Goal: Entertainment & Leisure: Consume media (video, audio)

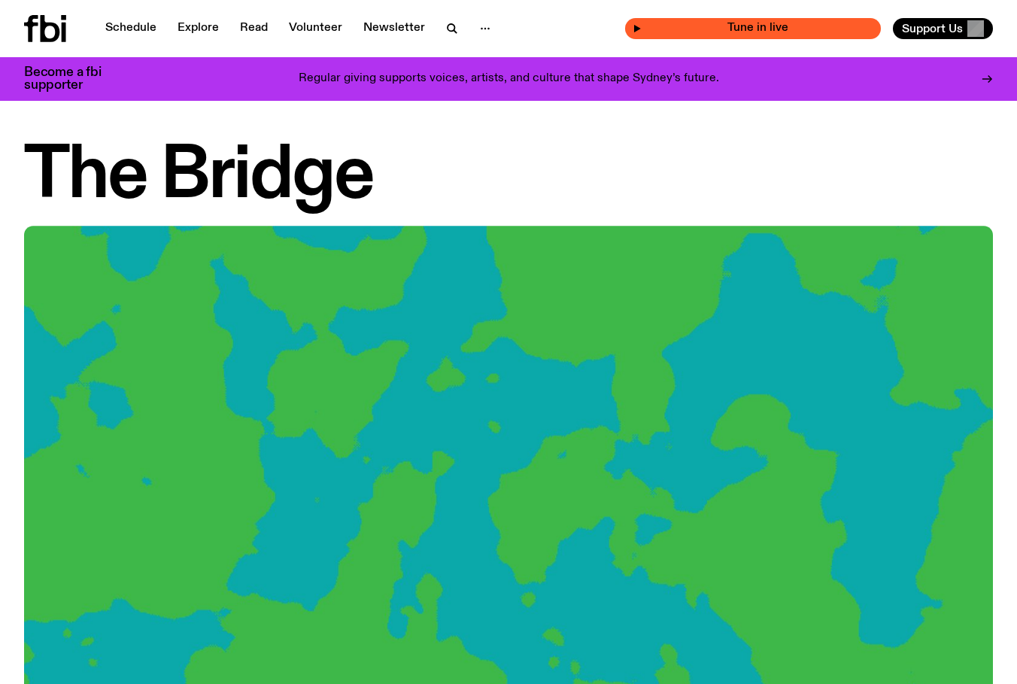
click at [727, 22] on div "Tune in live" at bounding box center [753, 28] width 256 height 21
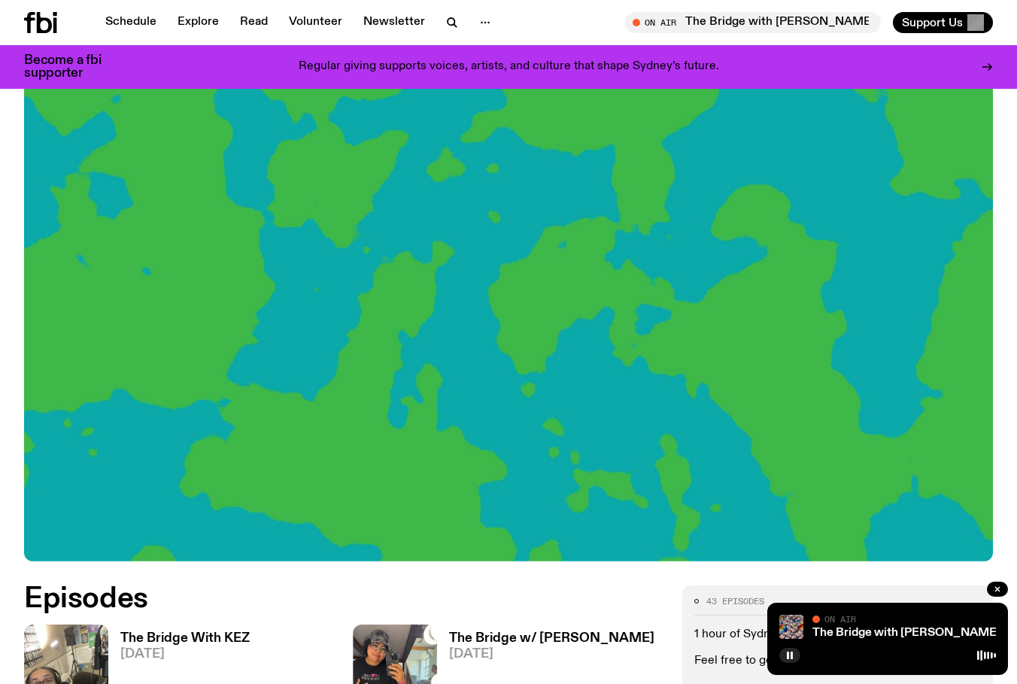
scroll to position [172, 0]
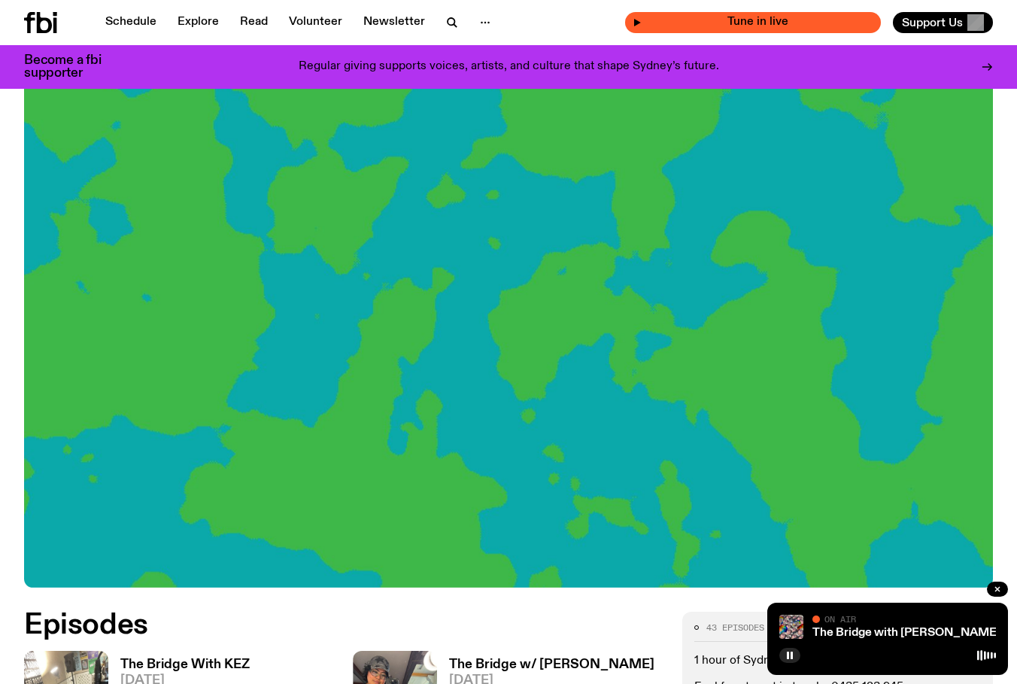
click at [694, 18] on span "Tune in live" at bounding box center [758, 22] width 232 height 11
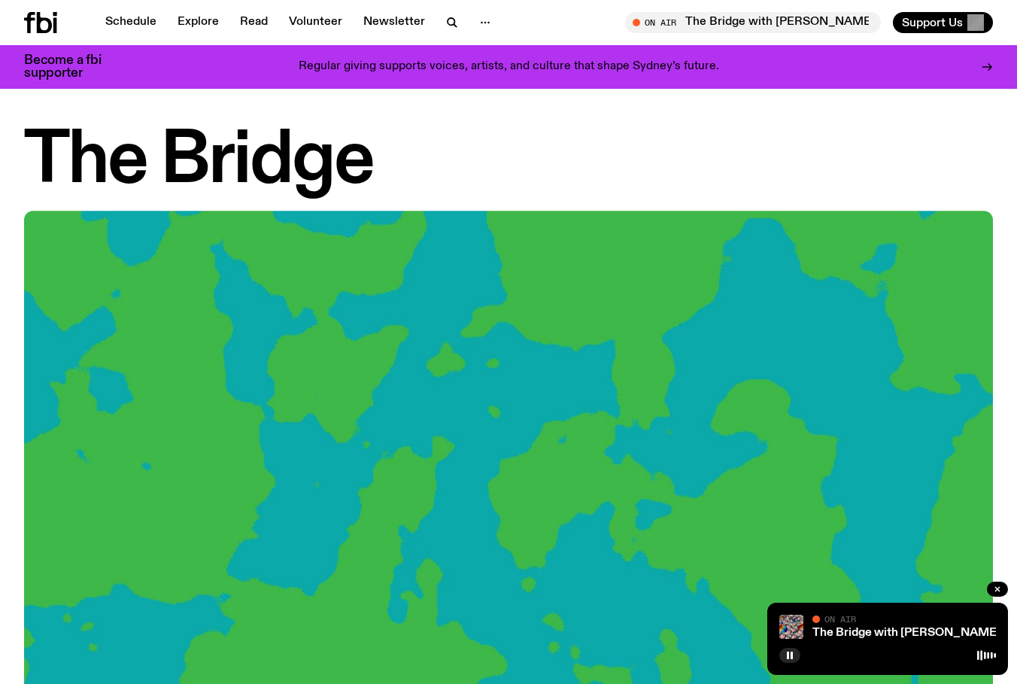
scroll to position [0, 0]
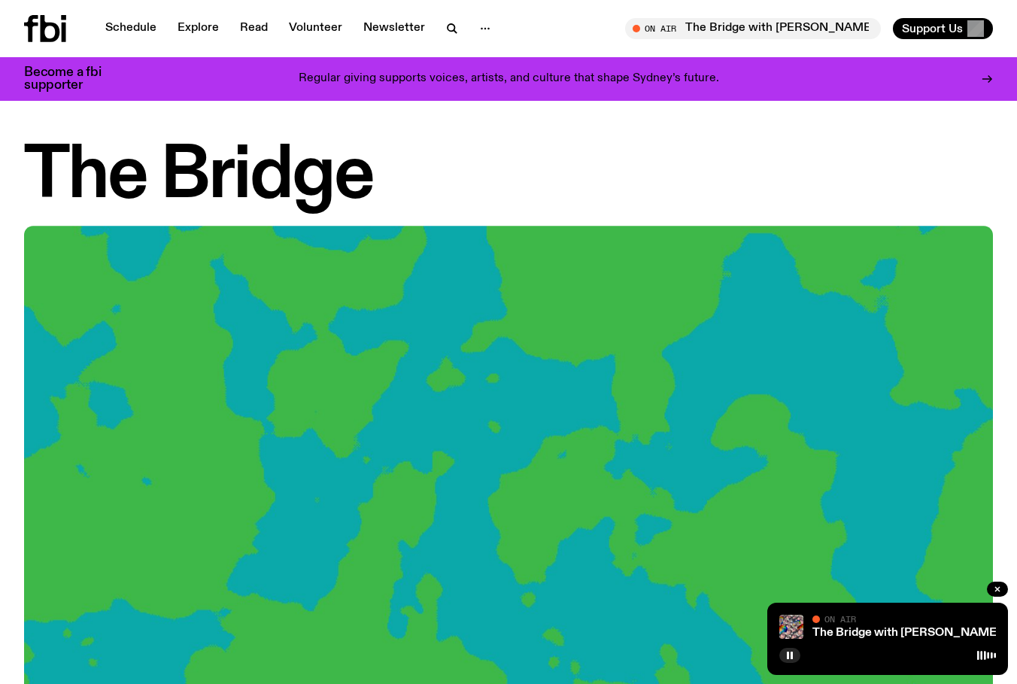
click at [23, 33] on div "Schedule Explore Read Volunteer Newsletter On Air The Bridge with [PERSON_NAME]…" at bounding box center [508, 28] width 1017 height 57
click at [55, 32] on icon at bounding box center [45, 28] width 42 height 27
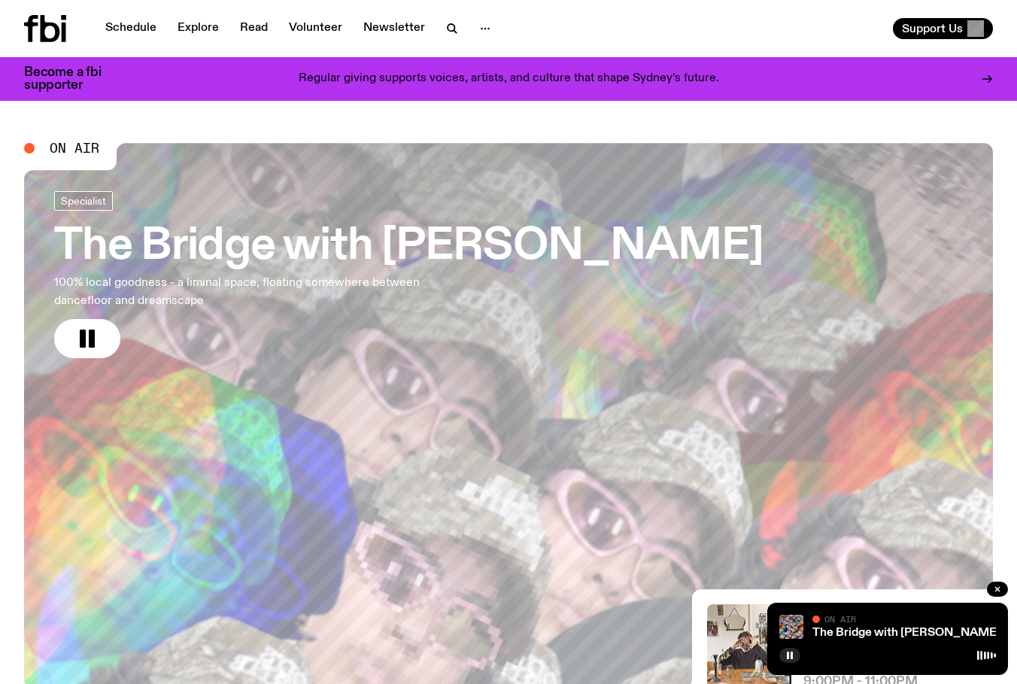
click at [103, 243] on h3 "The Bridge with [PERSON_NAME]" at bounding box center [408, 247] width 709 height 42
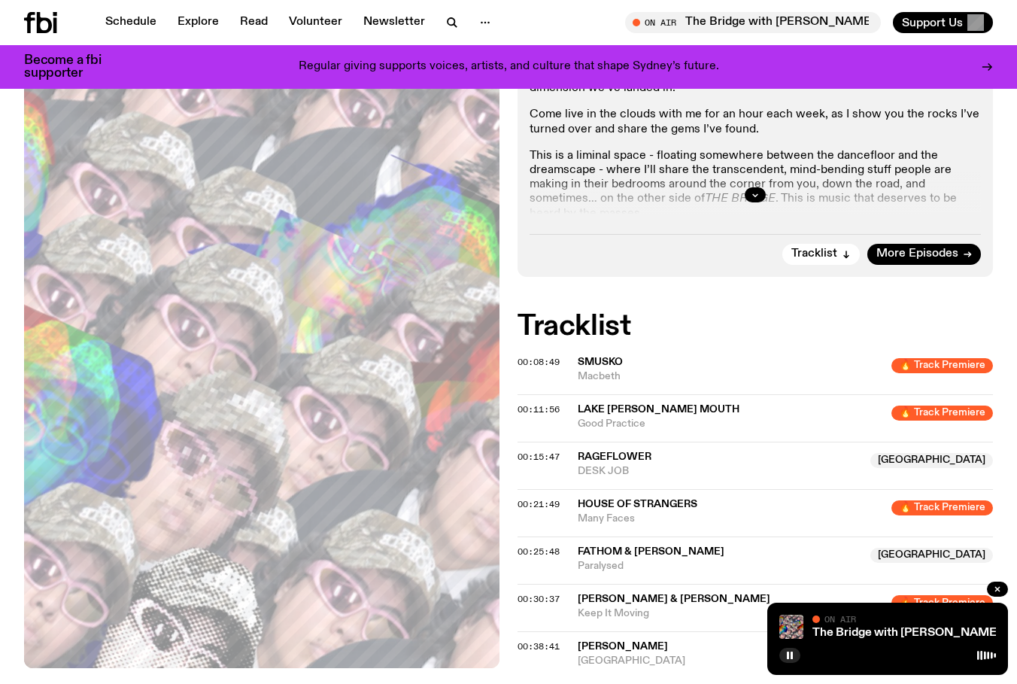
scroll to position [451, 0]
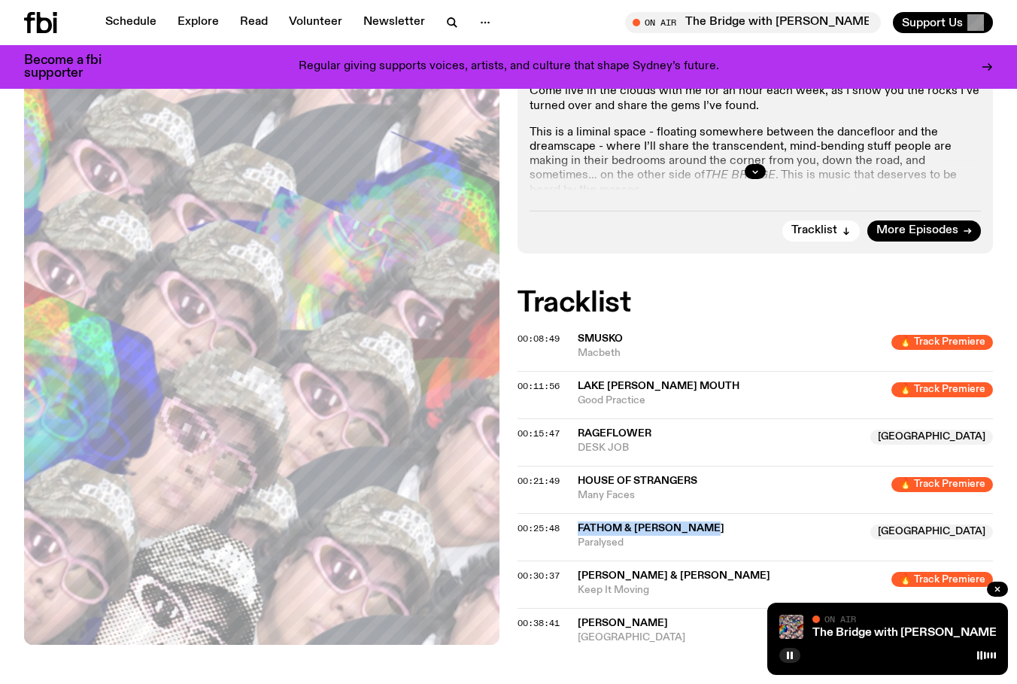
drag, startPoint x: 740, startPoint y: 462, endPoint x: 570, endPoint y: 463, distance: 170.0
click at [570, 560] on div "00:25:48 Fathom & [PERSON_NAME] NSW Paralysed [GEOGRAPHIC_DATA]" at bounding box center [755, 583] width 475 height 47
click at [561, 602] on div "On Air Now Specialist I’m going to take you deep into Dreampop, Hyperpop, Pop p…" at bounding box center [508, 311] width 1017 height 809
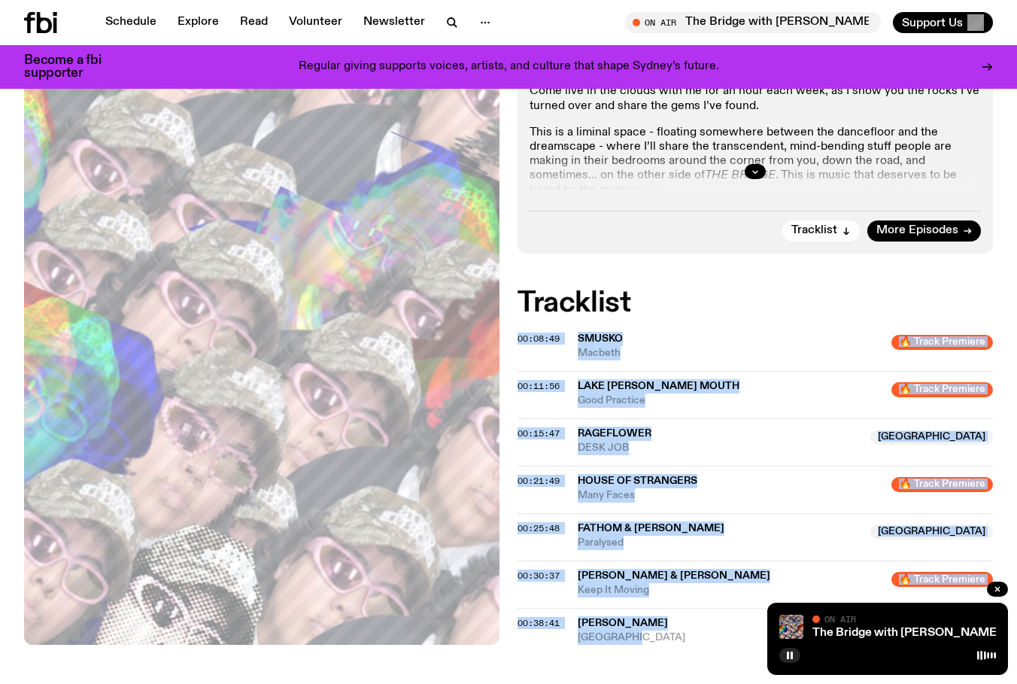
drag, startPoint x: 561, startPoint y: 602, endPoint x: 512, endPoint y: 252, distance: 353.3
click at [512, 252] on div "On Air Now Specialist I’m going to take you deep into Dreampop, Hyperpop, Pop p…" at bounding box center [508, 311] width 1017 height 809
click at [524, 290] on h2 "Tracklist" at bounding box center [755, 303] width 475 height 27
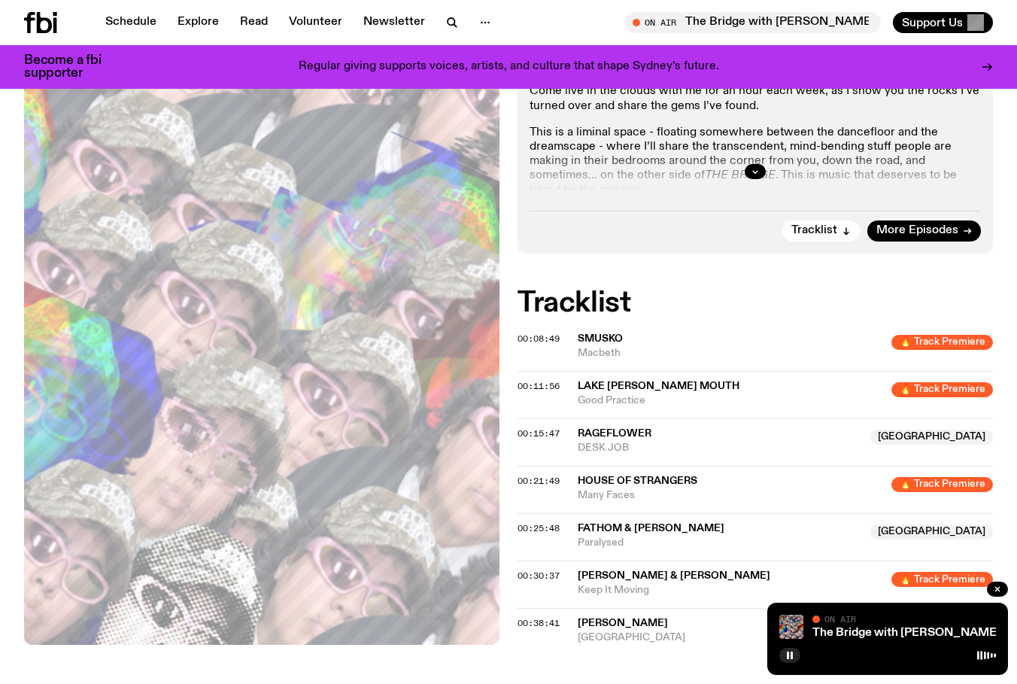
click at [524, 290] on h2 "Tracklist" at bounding box center [755, 303] width 475 height 27
click at [545, 290] on h2 "Tracklist" at bounding box center [755, 303] width 475 height 27
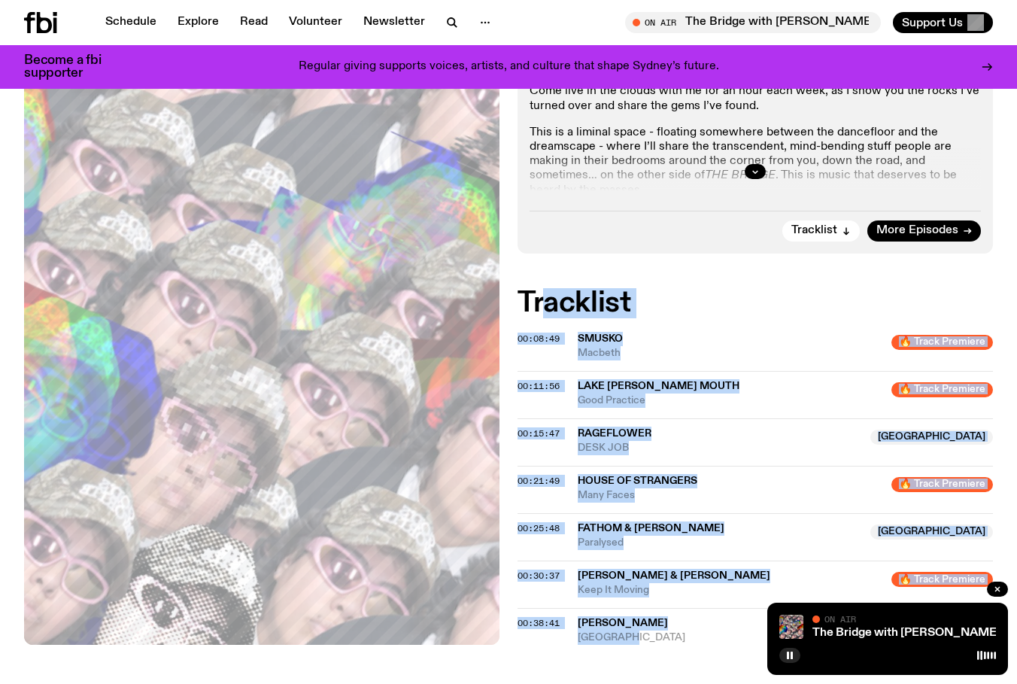
drag, startPoint x: 539, startPoint y: 234, endPoint x: 620, endPoint y: 570, distance: 345.7
click at [620, 570] on div "Tracklist 00:08:49 Smusko 🔥 Track Premiere Macbeth 🔥 Track Premiere 00:11:56 LA…" at bounding box center [755, 467] width 475 height 355
click at [649, 618] on div "On Air Now Specialist I’m going to take you deep into Dreampop, Hyperpop, Pop p…" at bounding box center [508, 311] width 1017 height 809
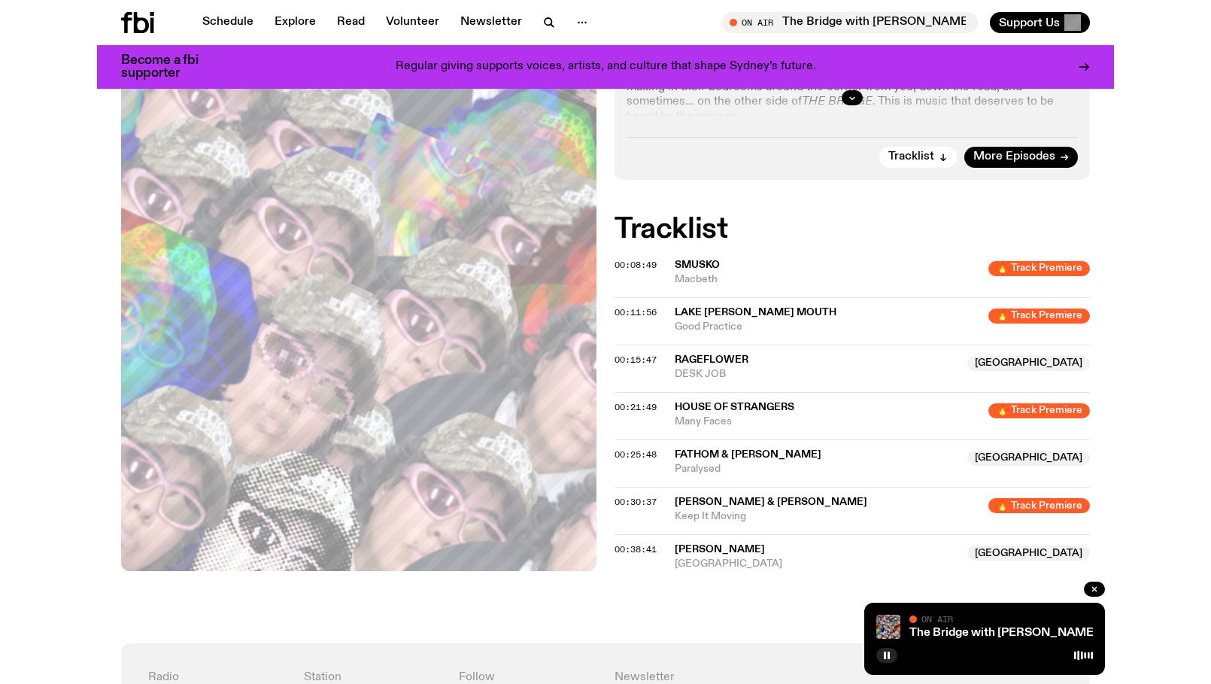
scroll to position [521, 0]
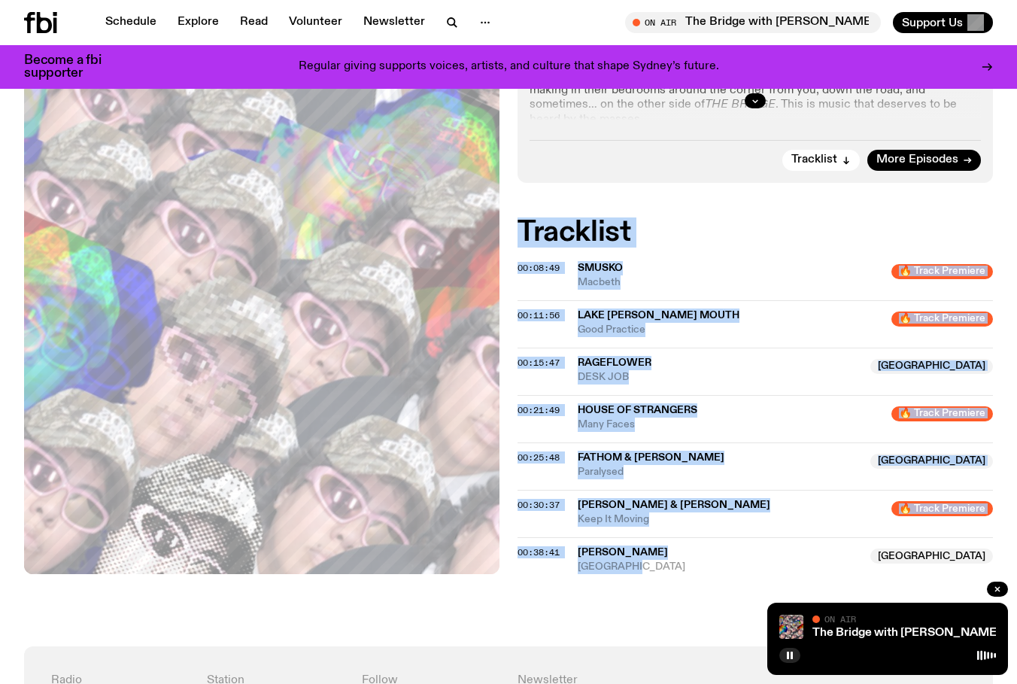
drag, startPoint x: 630, startPoint y: 485, endPoint x: 514, endPoint y: 158, distance: 347.1
click at [514, 158] on div "On Air Now Specialist I’m going to take you deep into Dreampop, Hyperpop, Pop p…" at bounding box center [508, 241] width 1017 height 809
click at [690, 133] on div "On Air Now Specialist I’m going to take you deep into Dreampop, Hyperpop, Pop p…" at bounding box center [508, 241] width 1017 height 809
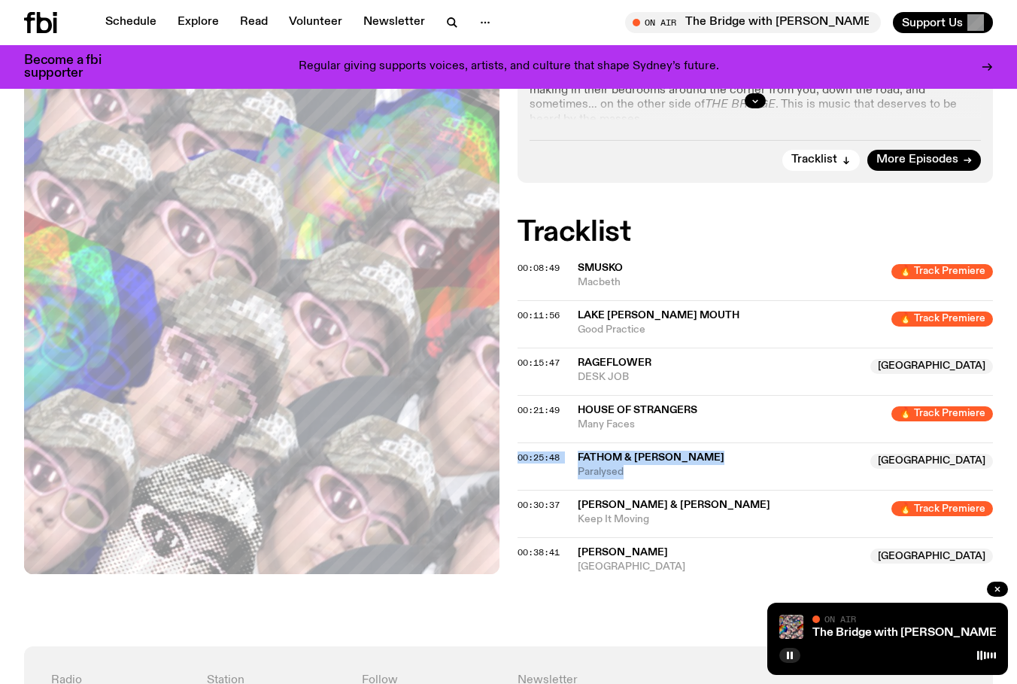
drag, startPoint x: 626, startPoint y: 405, endPoint x: 572, endPoint y: 378, distance: 59.9
click at [572, 490] on div "00:25:48 Fathom & [PERSON_NAME] NSW Paralysed [GEOGRAPHIC_DATA]" at bounding box center [755, 513] width 475 height 47
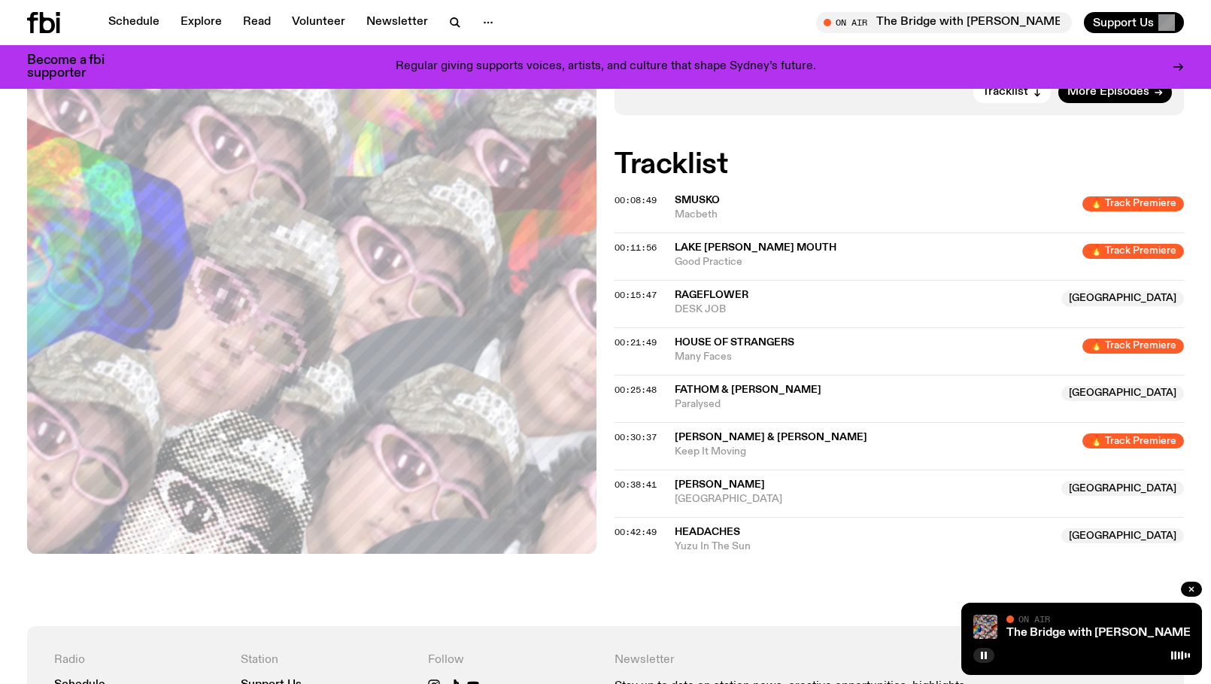
click at [630, 594] on div "On Air Now Specialist I’m going to take you deep into Dreampop, Hyperpop, Pop p…" at bounding box center [605, 197] width 1211 height 857
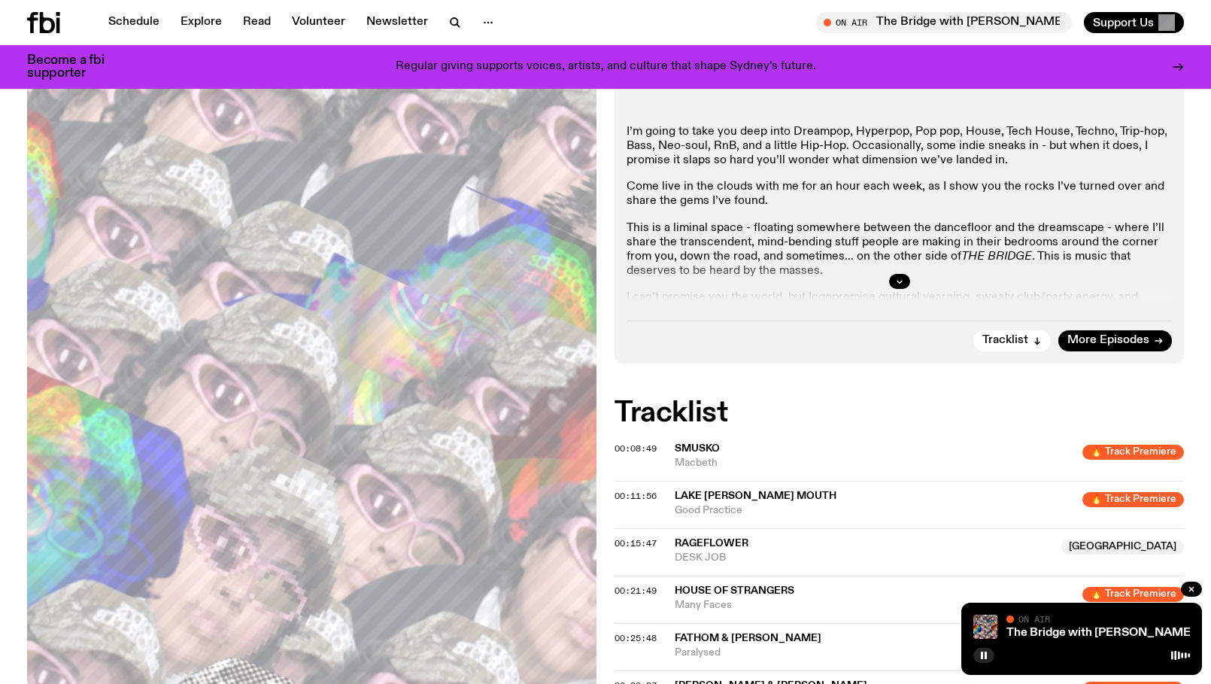
scroll to position [0, 0]
